Goal: Information Seeking & Learning: Find specific fact

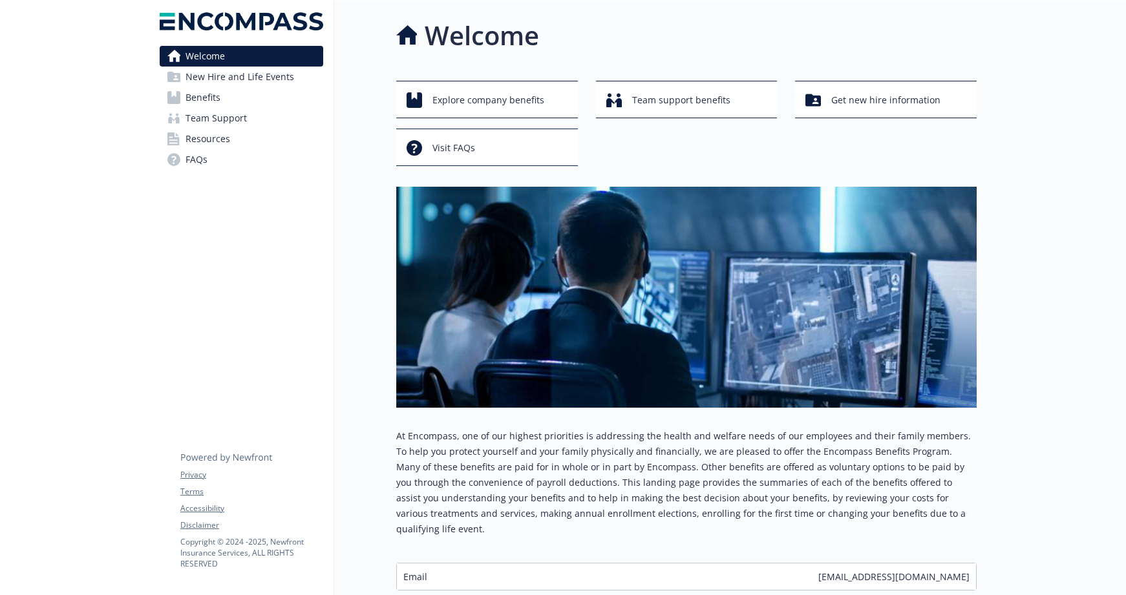
click at [226, 116] on span "Team Support" at bounding box center [215, 118] width 61 height 21
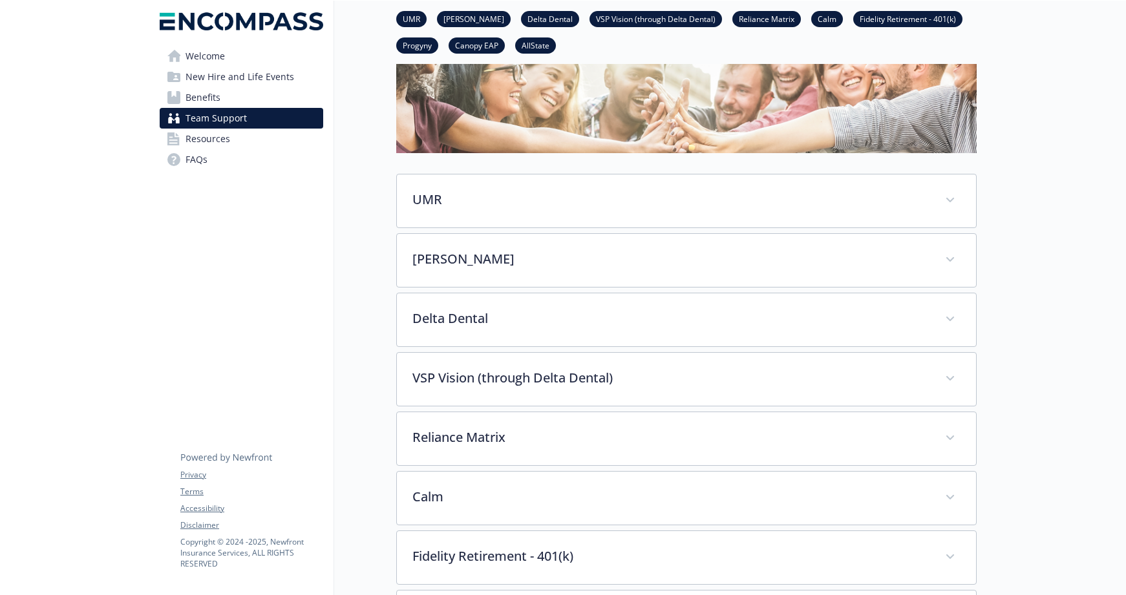
scroll to position [104, 0]
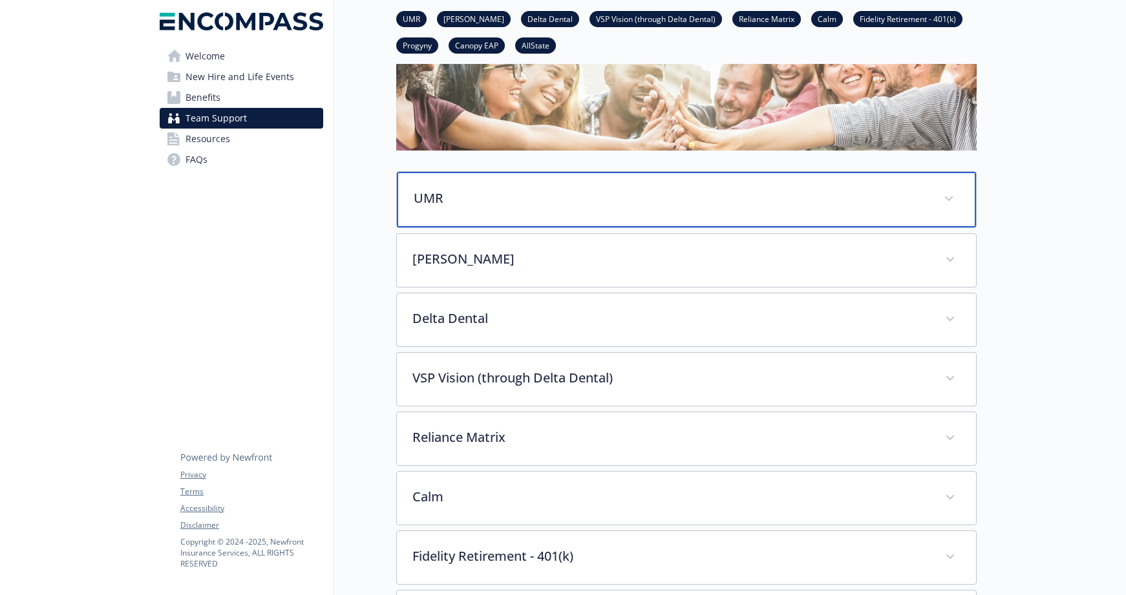
click at [958, 198] on span at bounding box center [948, 199] width 21 height 21
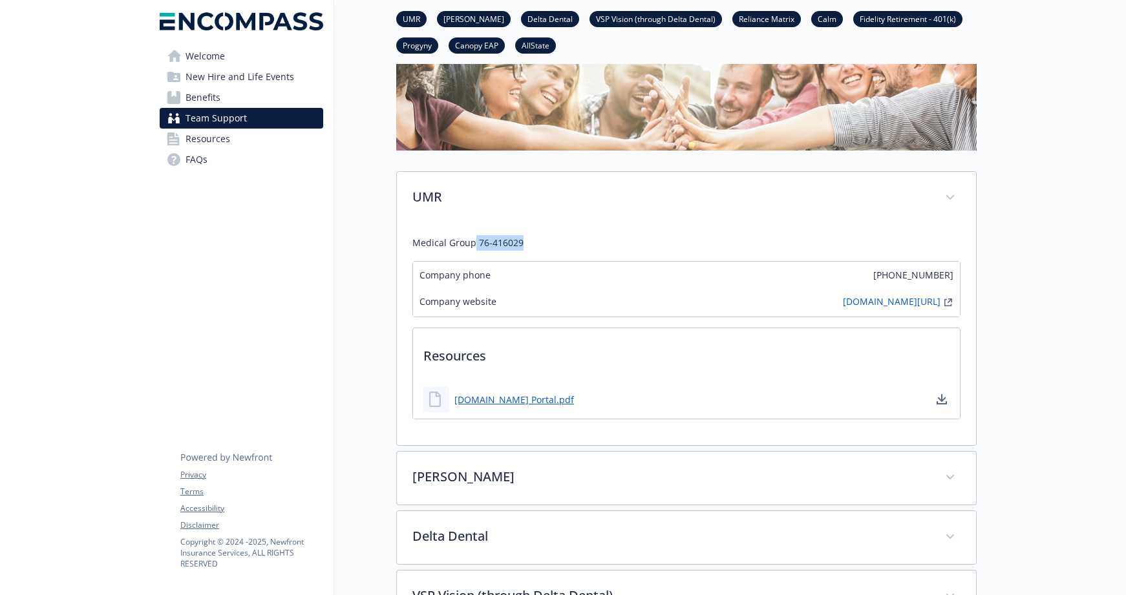
drag, startPoint x: 531, startPoint y: 244, endPoint x: 475, endPoint y: 248, distance: 56.4
click at [475, 248] on p "Medical Group 76-416029" at bounding box center [686, 243] width 548 height 16
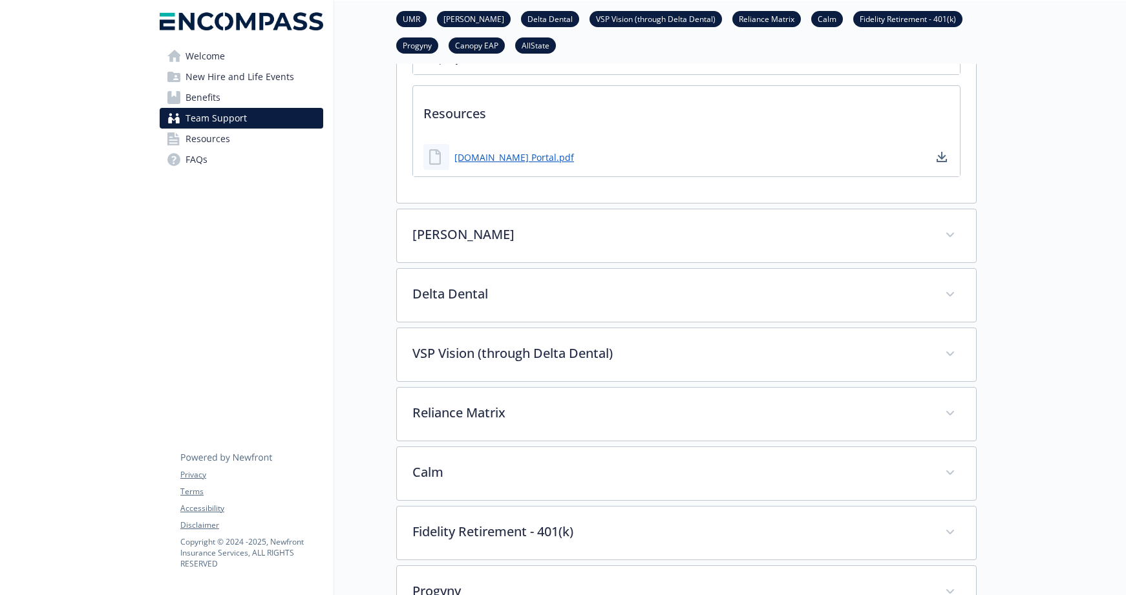
scroll to position [348, 0]
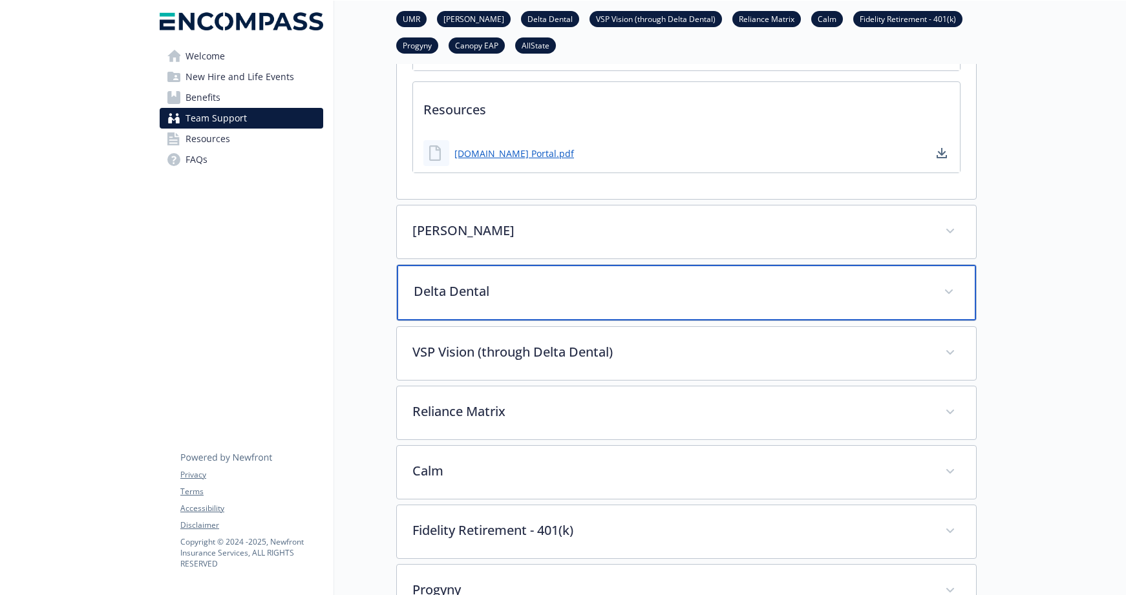
click at [765, 282] on p "Delta Dental" at bounding box center [671, 291] width 514 height 19
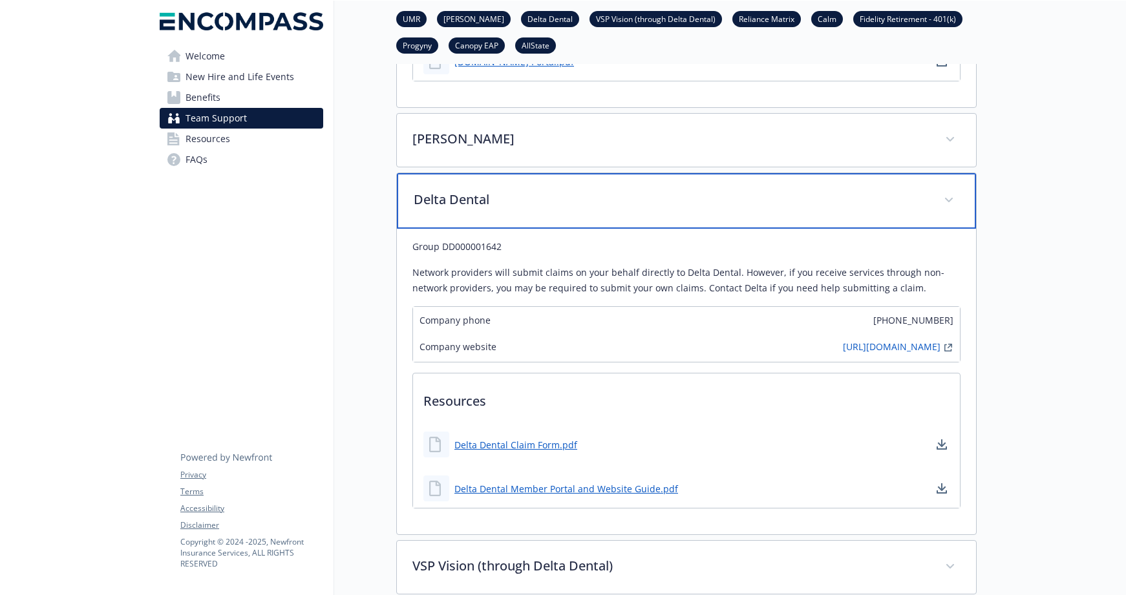
scroll to position [492, 0]
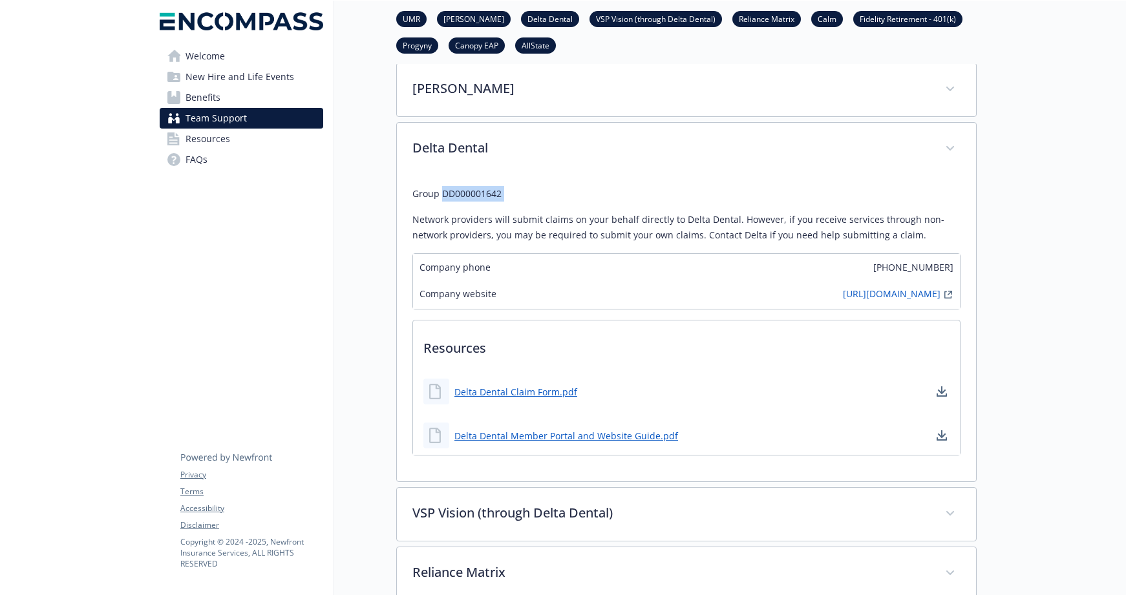
drag, startPoint x: 464, startPoint y: 204, endPoint x: 443, endPoint y: 200, distance: 21.6
click at [443, 200] on div "Group DD000001642 Network providers will submit claims on your behalf directly …" at bounding box center [686, 214] width 548 height 57
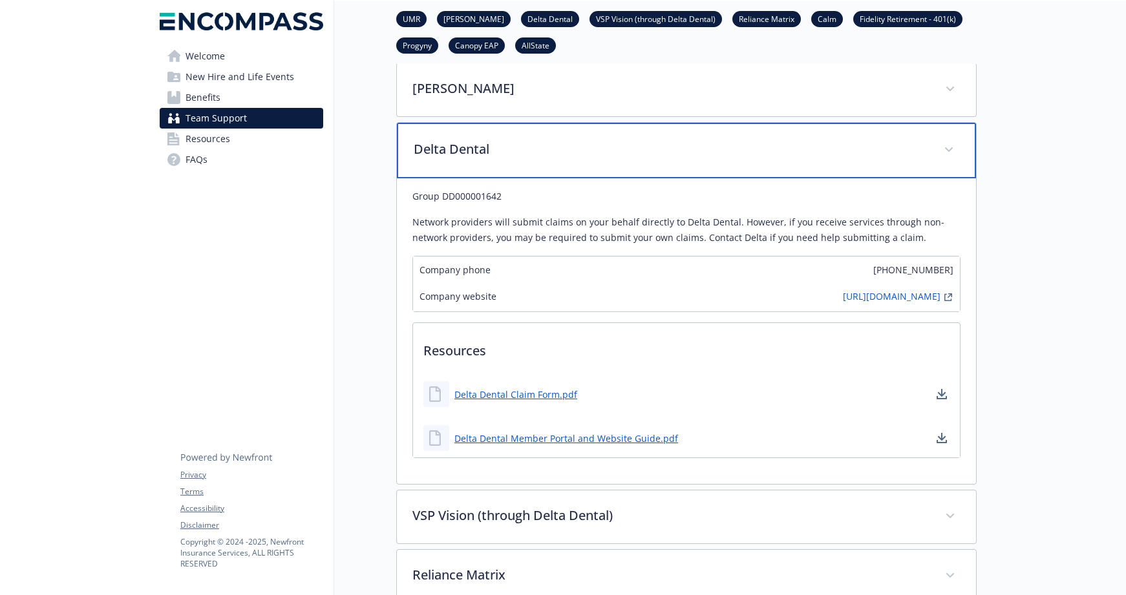
click at [957, 149] on span at bounding box center [948, 150] width 21 height 21
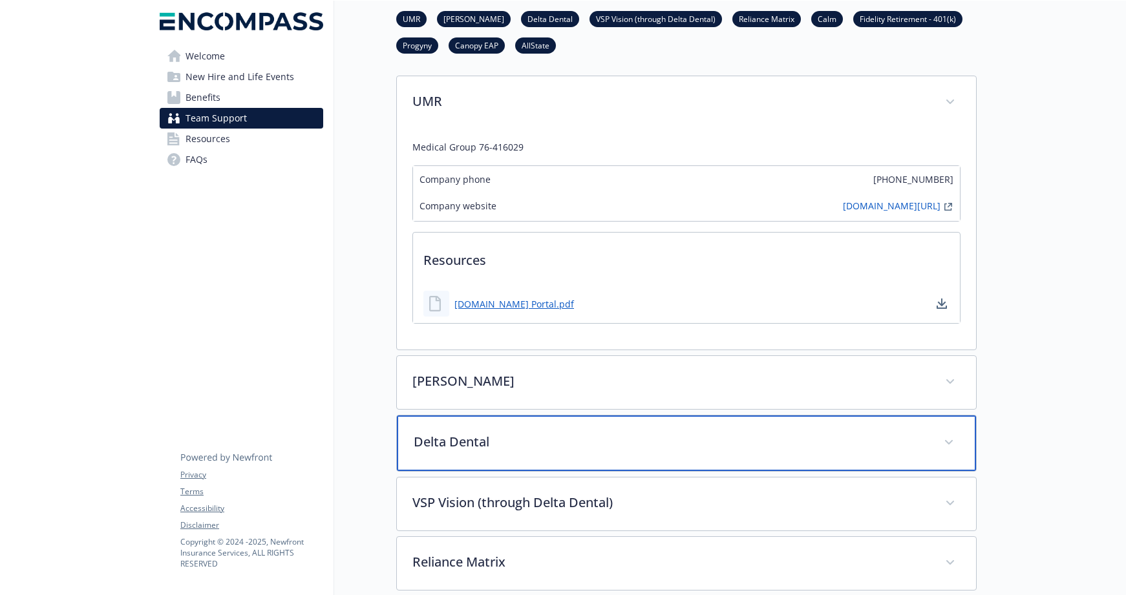
scroll to position [196, 0]
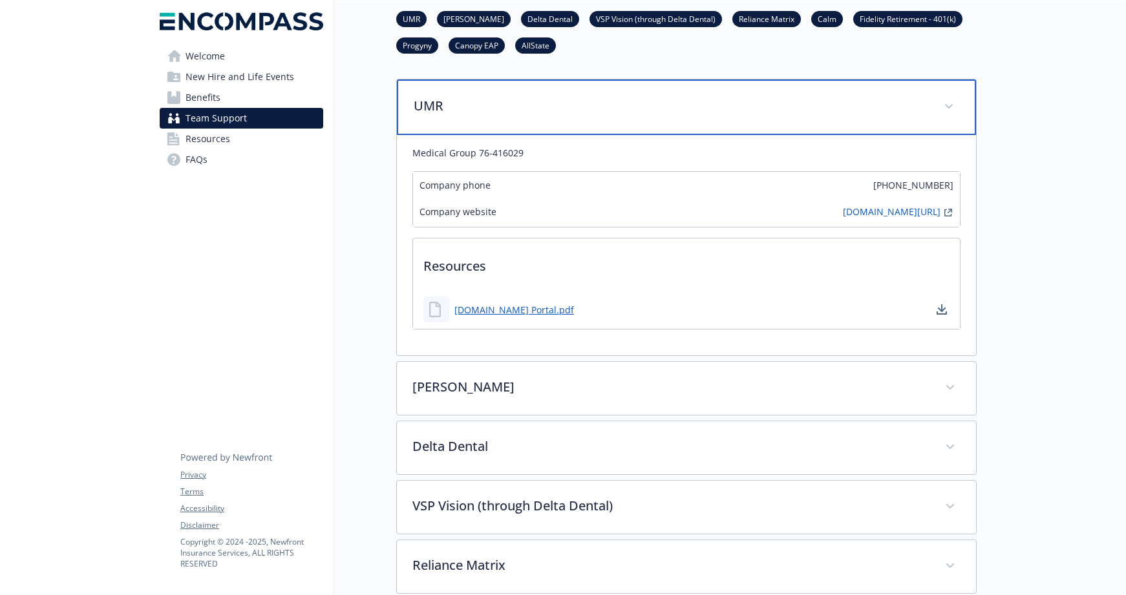
click at [953, 116] on div "UMR" at bounding box center [686, 107] width 579 height 56
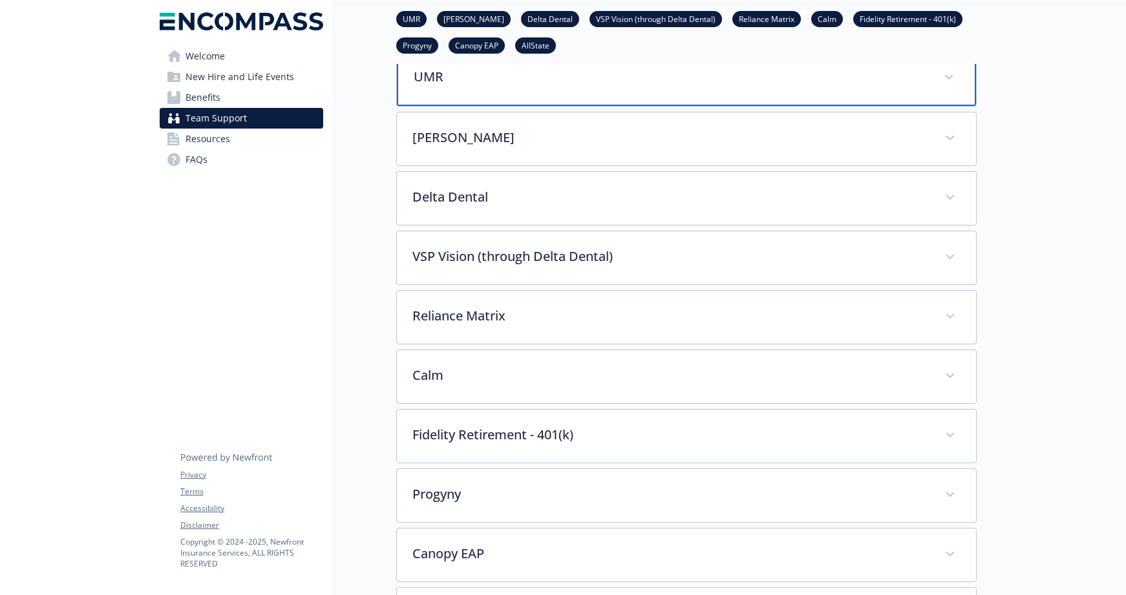
scroll to position [54, 0]
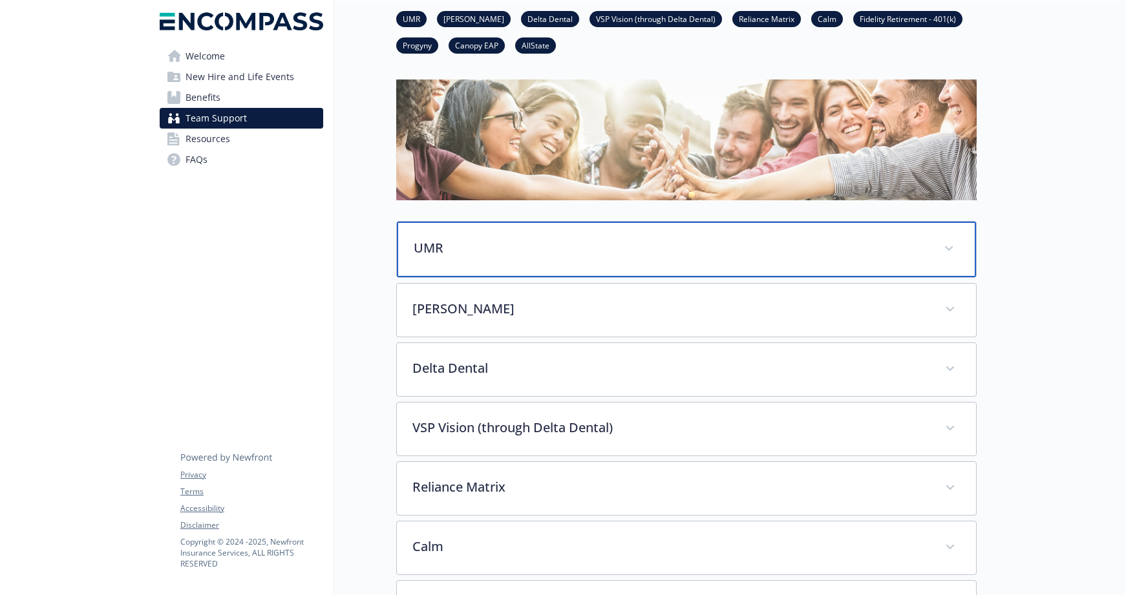
click at [429, 237] on div "UMR" at bounding box center [686, 250] width 579 height 56
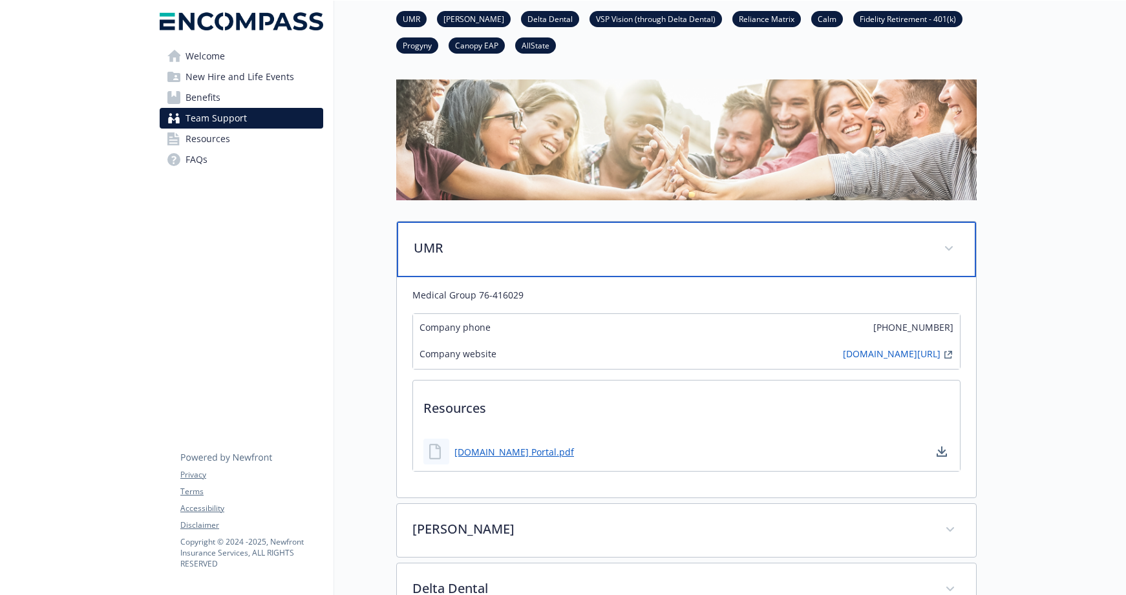
click at [960, 251] on div "UMR" at bounding box center [686, 250] width 579 height 56
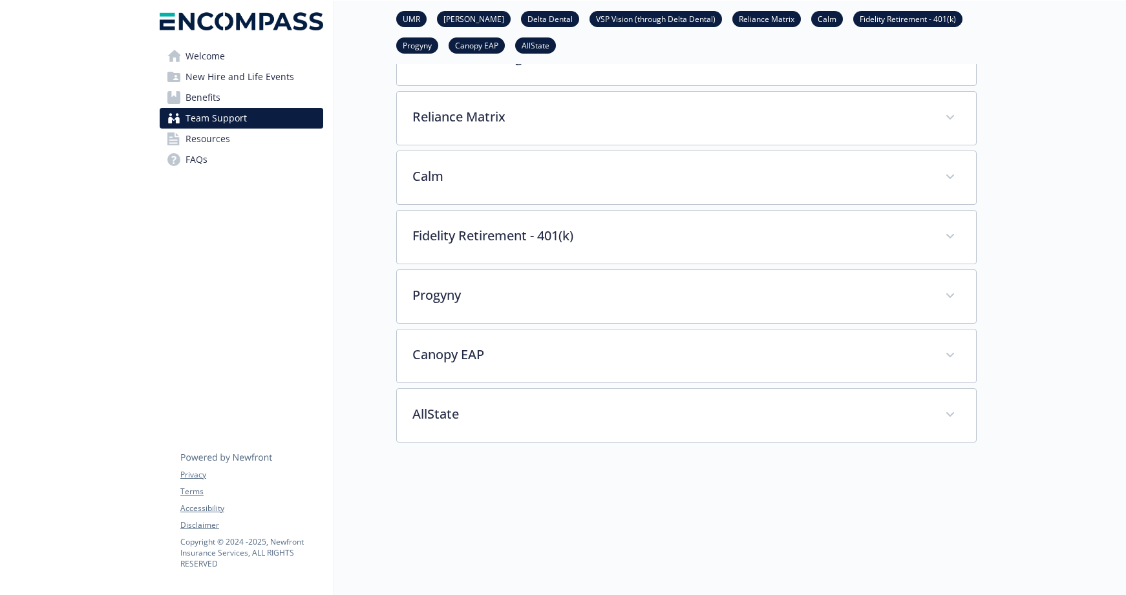
scroll to position [441, 0]
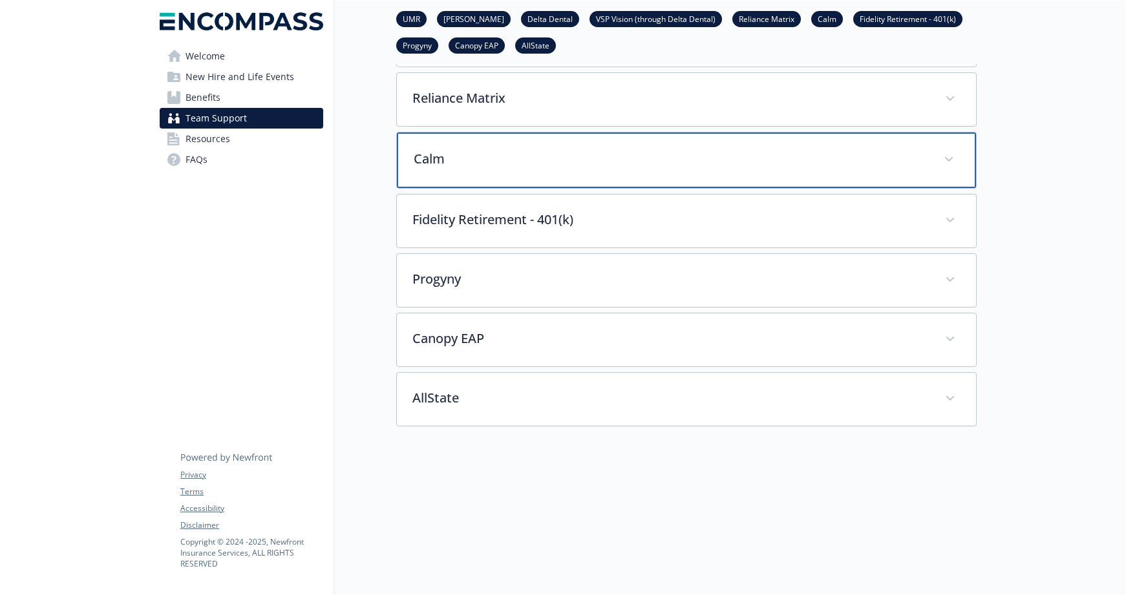
click at [954, 163] on span at bounding box center [948, 159] width 21 height 21
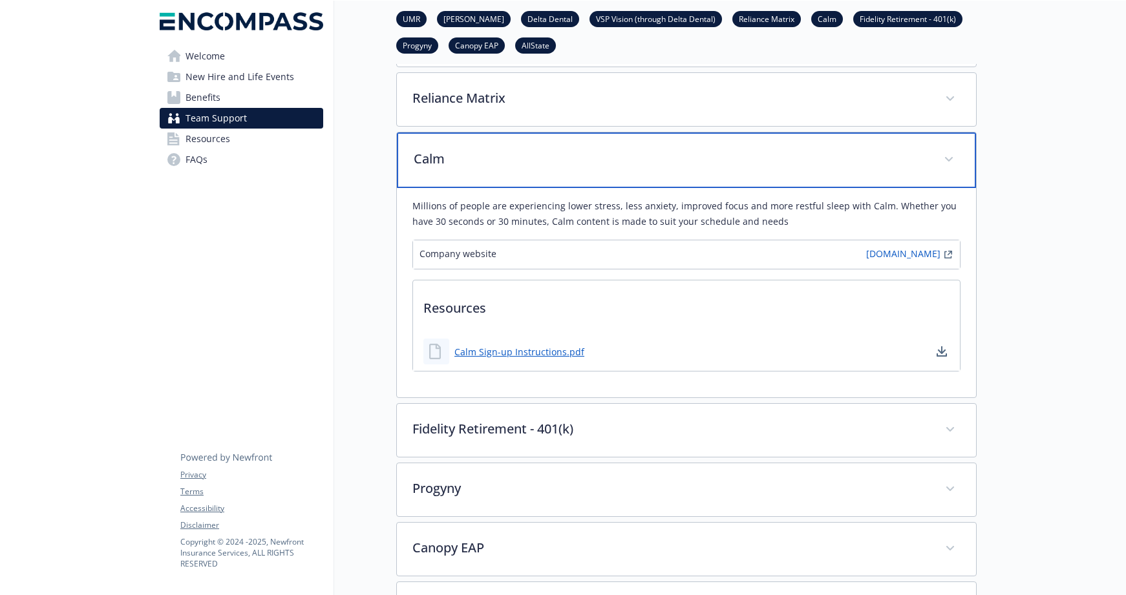
click at [945, 163] on span at bounding box center [948, 159] width 21 height 21
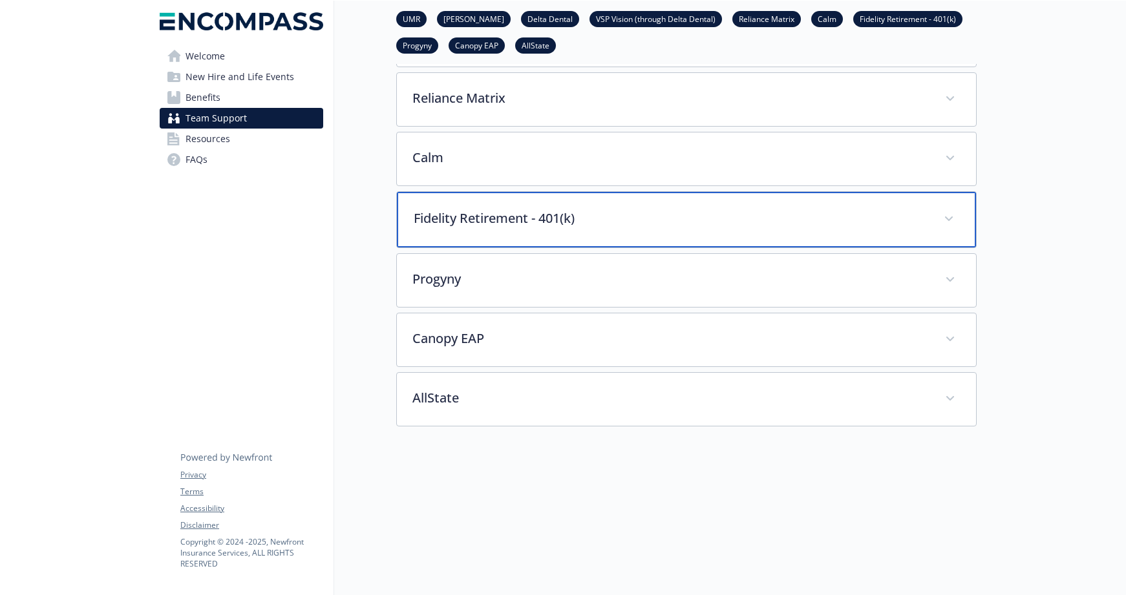
click at [937, 222] on div "Fidelity Retirement - 401(k)" at bounding box center [686, 220] width 579 height 56
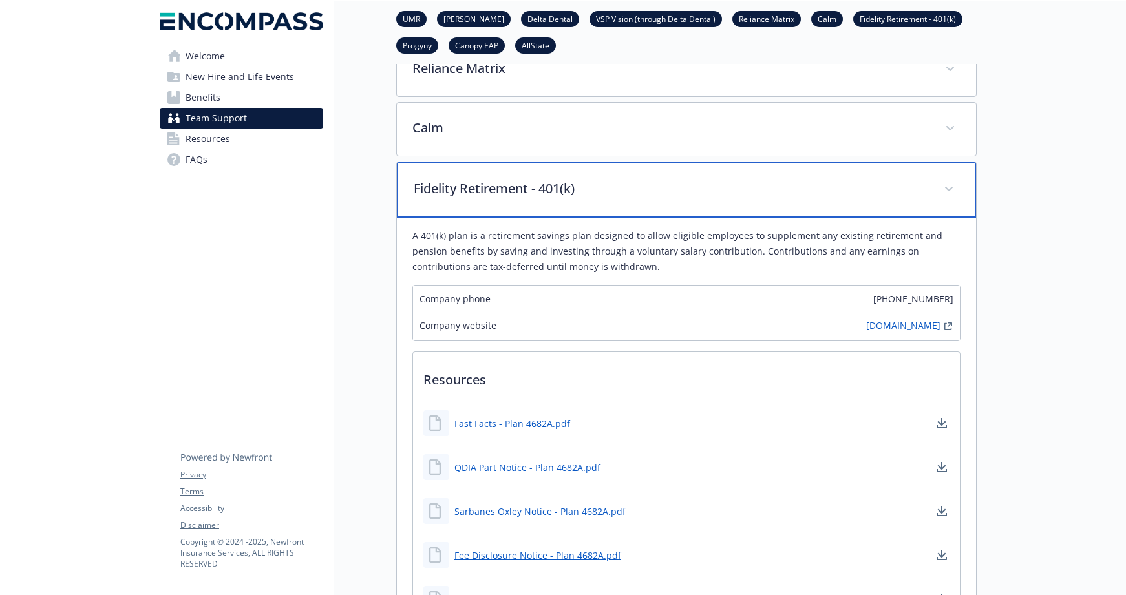
scroll to position [527, 0]
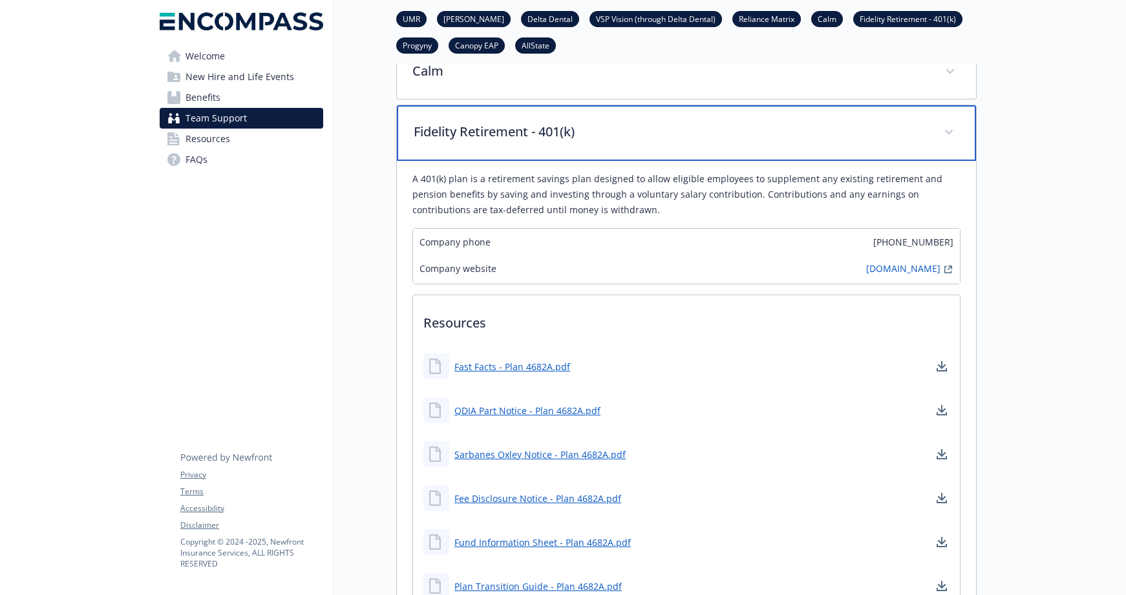
click at [942, 134] on span at bounding box center [948, 132] width 21 height 21
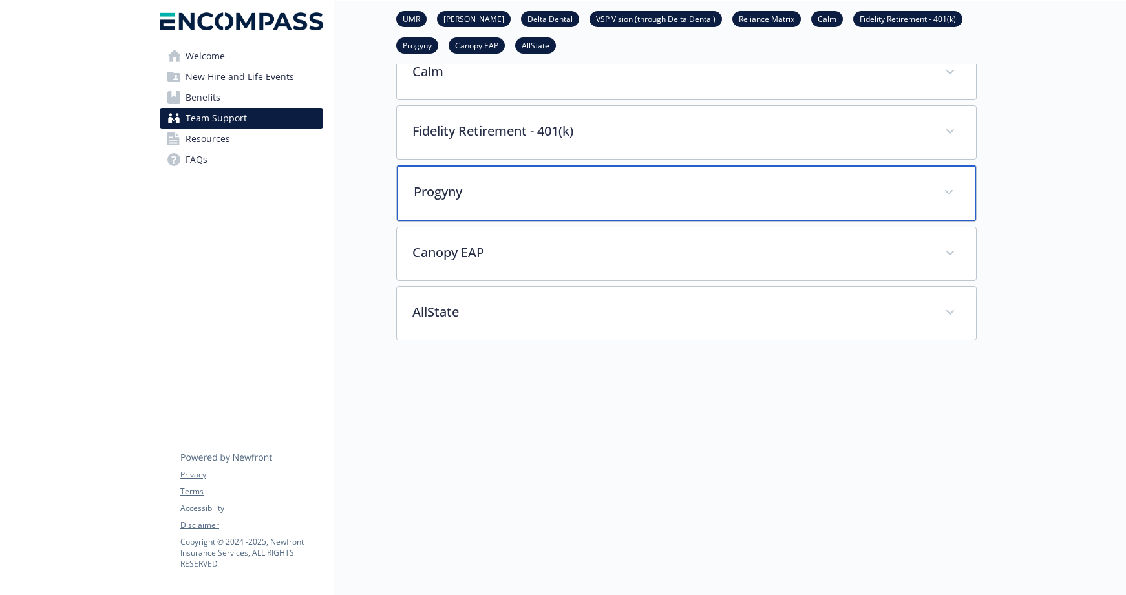
click at [483, 204] on div "Progyny" at bounding box center [686, 193] width 579 height 56
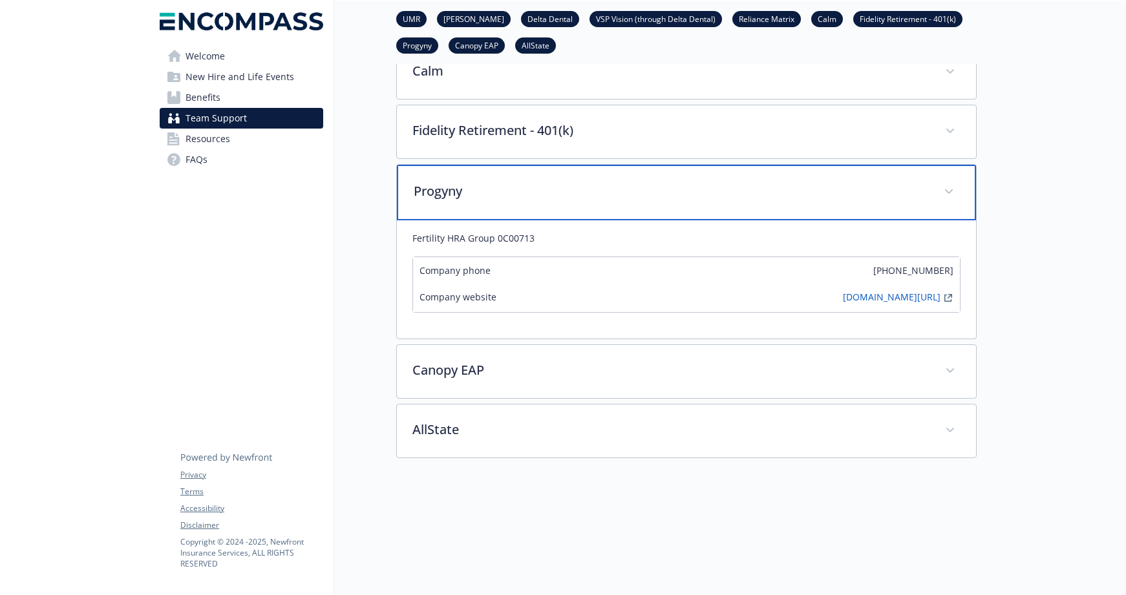
click at [953, 189] on span at bounding box center [948, 192] width 21 height 21
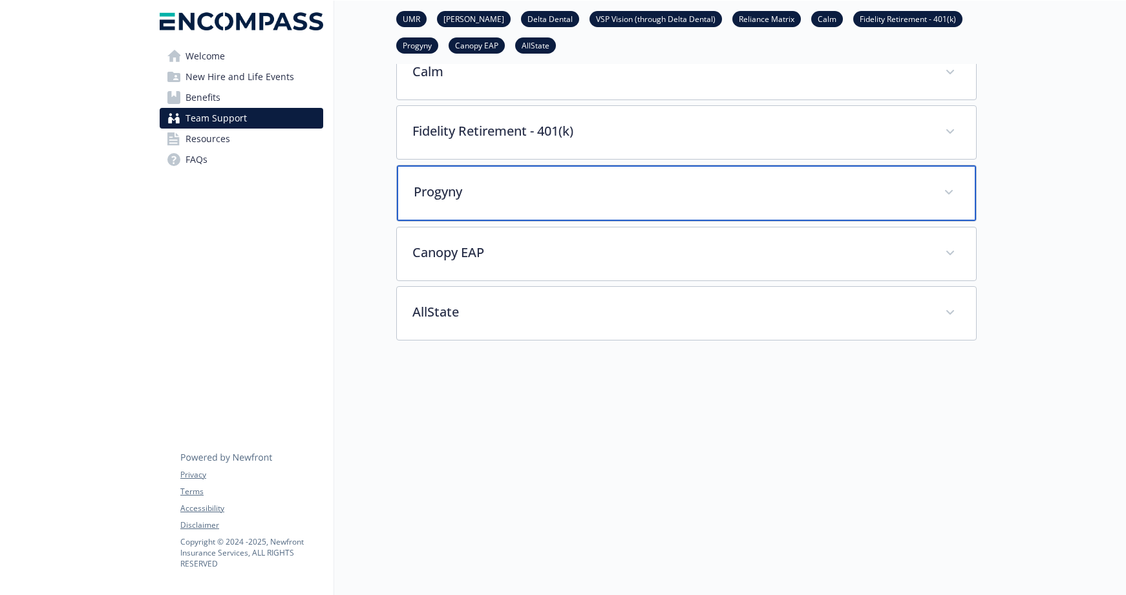
scroll to position [536, 0]
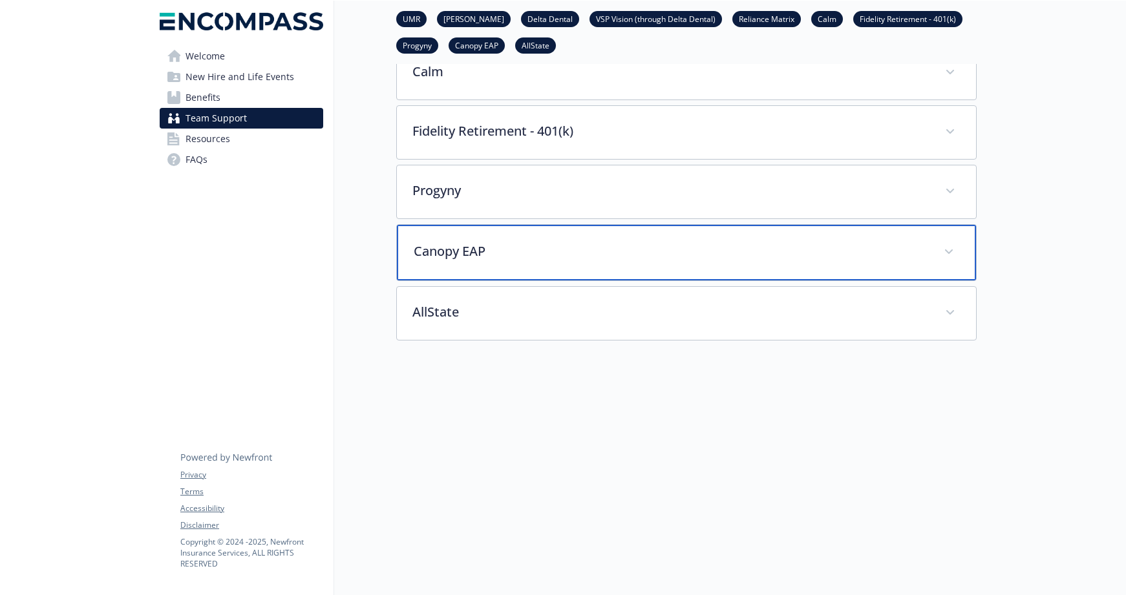
click at [591, 249] on p "Canopy EAP" at bounding box center [671, 251] width 514 height 19
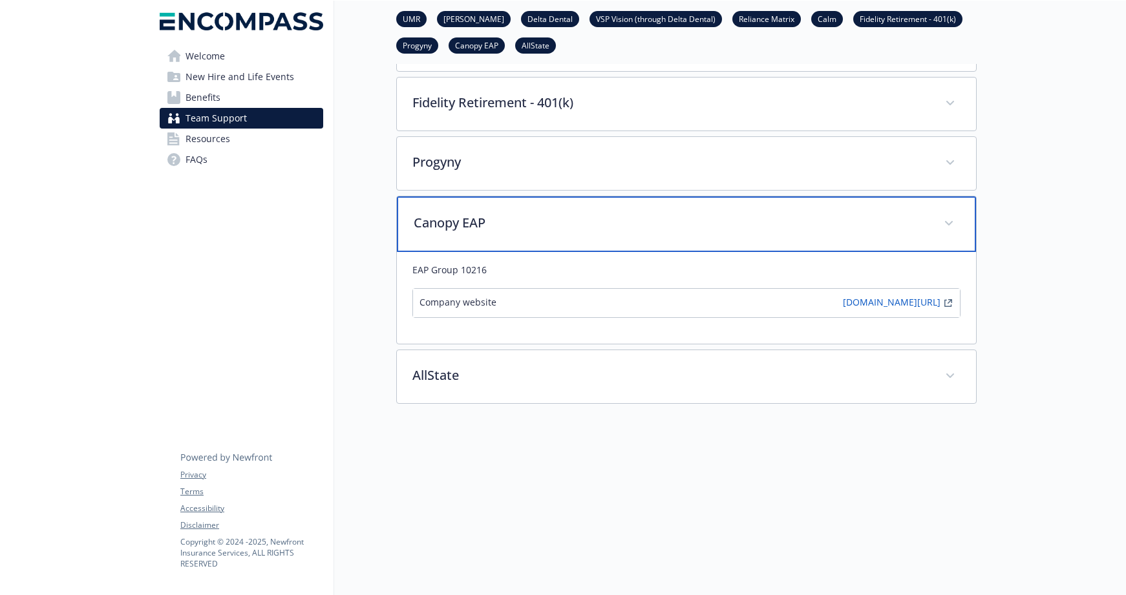
scroll to position [624, 0]
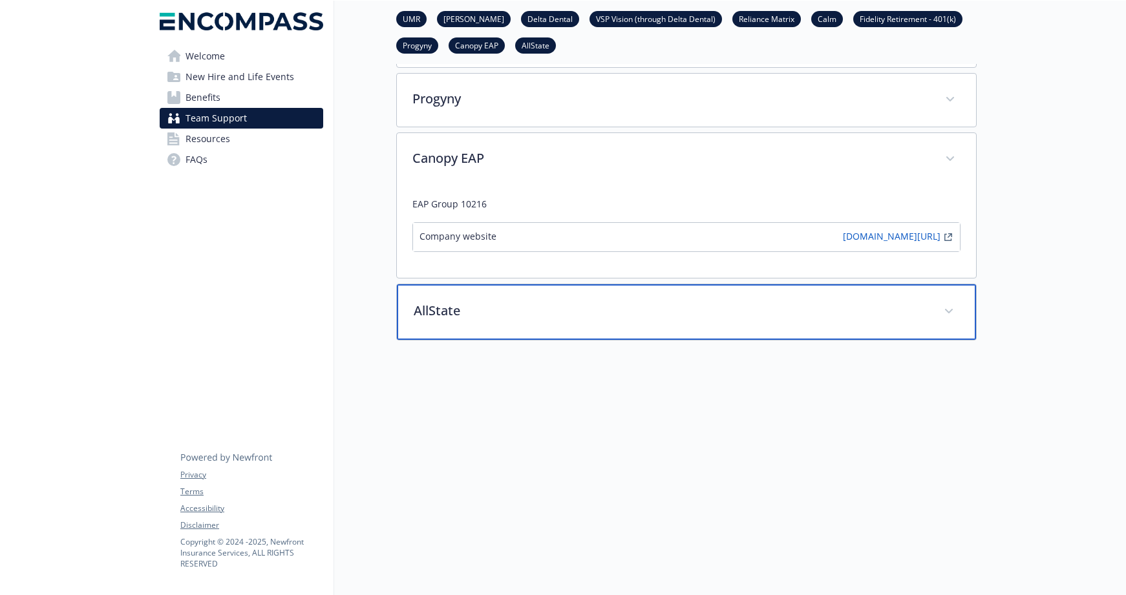
click at [928, 305] on div "AllState" at bounding box center [686, 312] width 579 height 56
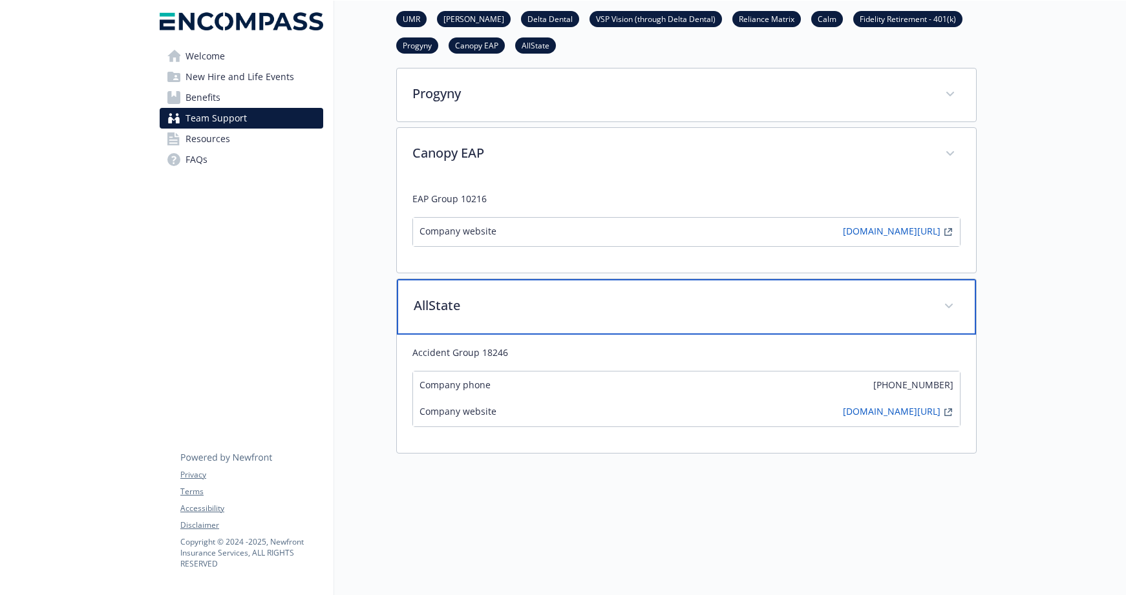
click at [957, 311] on span at bounding box center [948, 306] width 21 height 21
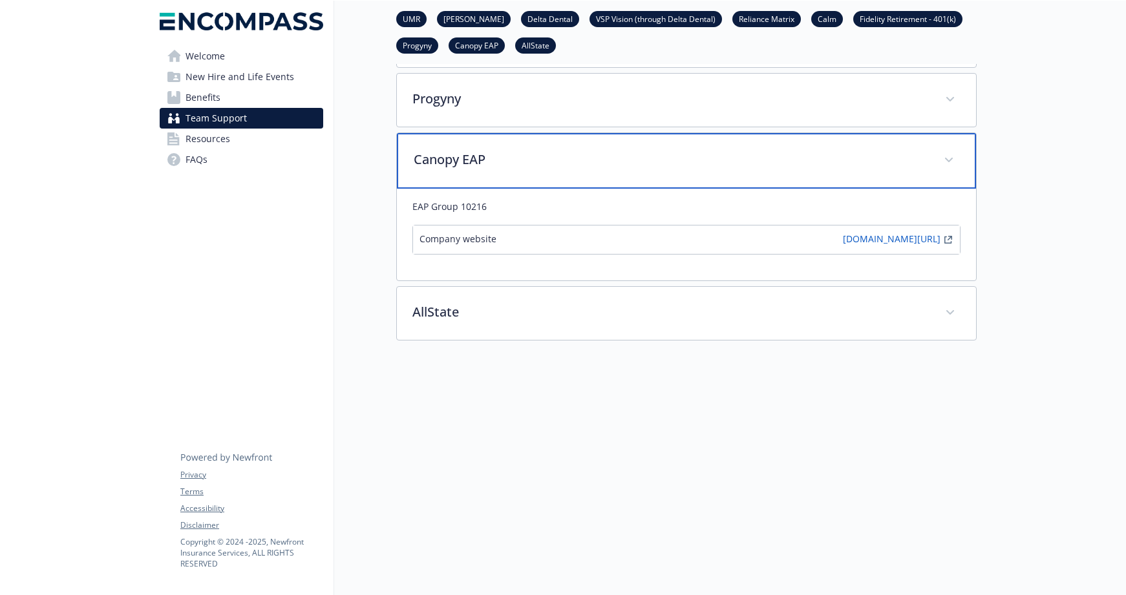
drag, startPoint x: 947, startPoint y: 155, endPoint x: 945, endPoint y: 163, distance: 8.8
click at [947, 158] on icon at bounding box center [949, 160] width 8 height 5
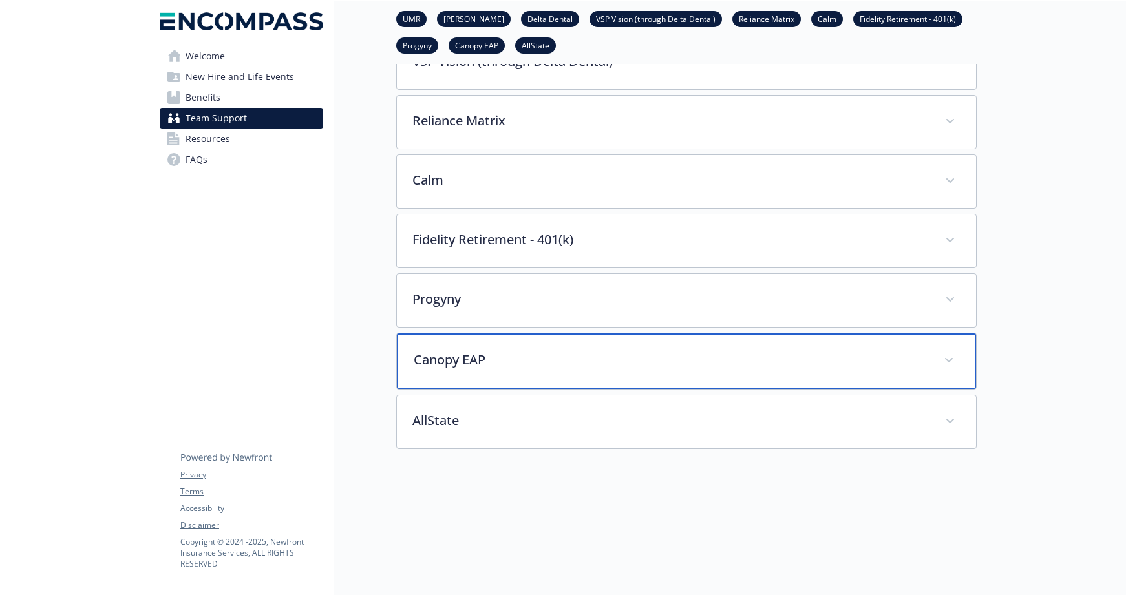
scroll to position [0, 0]
